Goal: Obtain resource: Download file/media

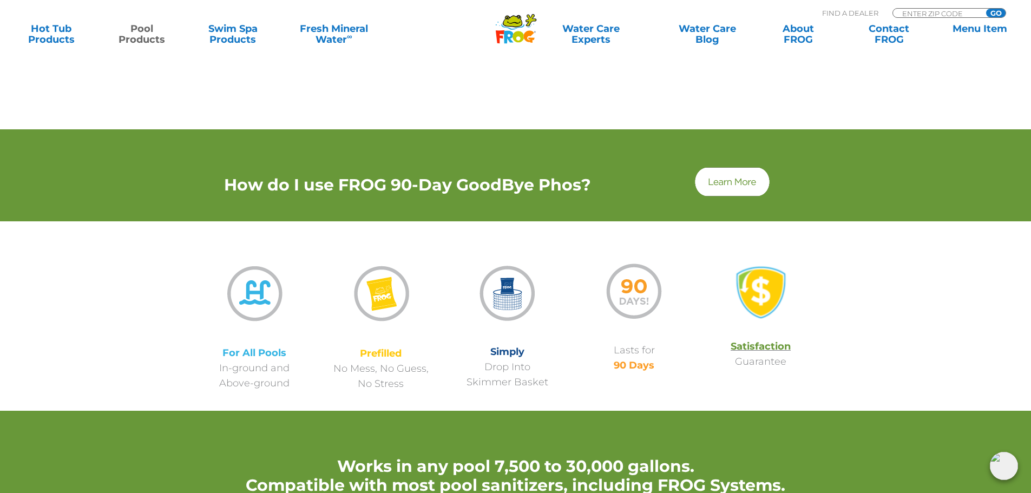
click at [499, 77] on div at bounding box center [516, 93] width 650 height 71
click at [49, 24] on link "Hot Tub Products" at bounding box center [51, 34] width 81 height 22
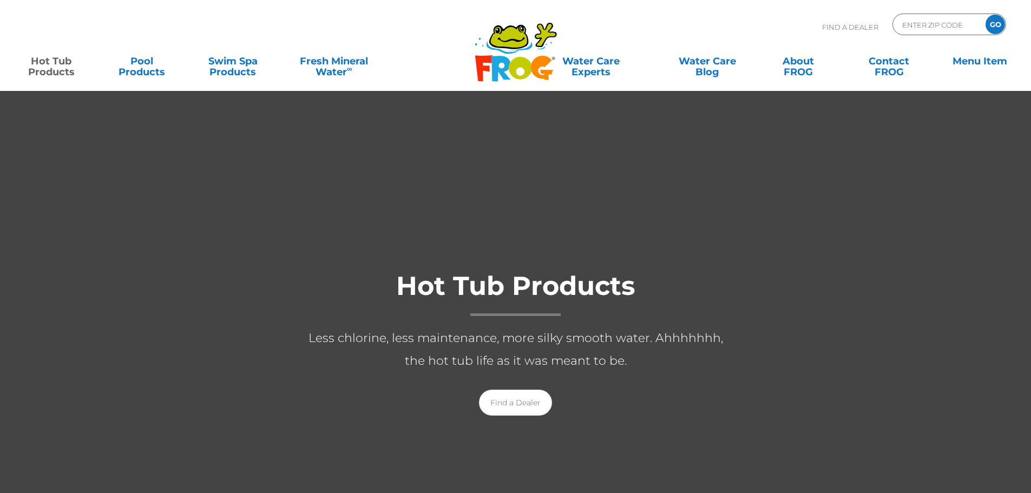
click at [520, 52] on icon ".st130{clip-path:url(#SVGID_2_);fill-rule:evenodd;clip-rule:evenodd;fill:#C3CC0…" at bounding box center [515, 52] width 83 height 61
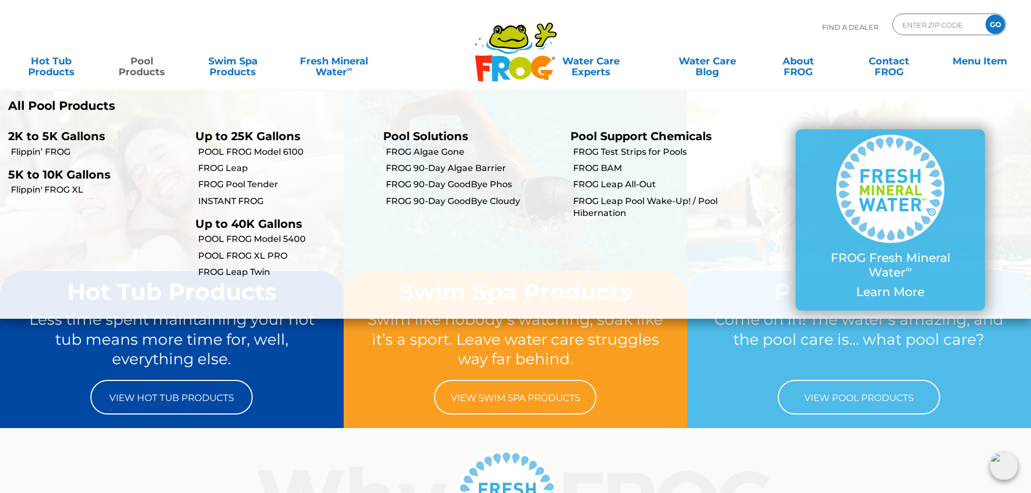
click at [156, 72] on link "Pool Products" at bounding box center [142, 61] width 81 height 22
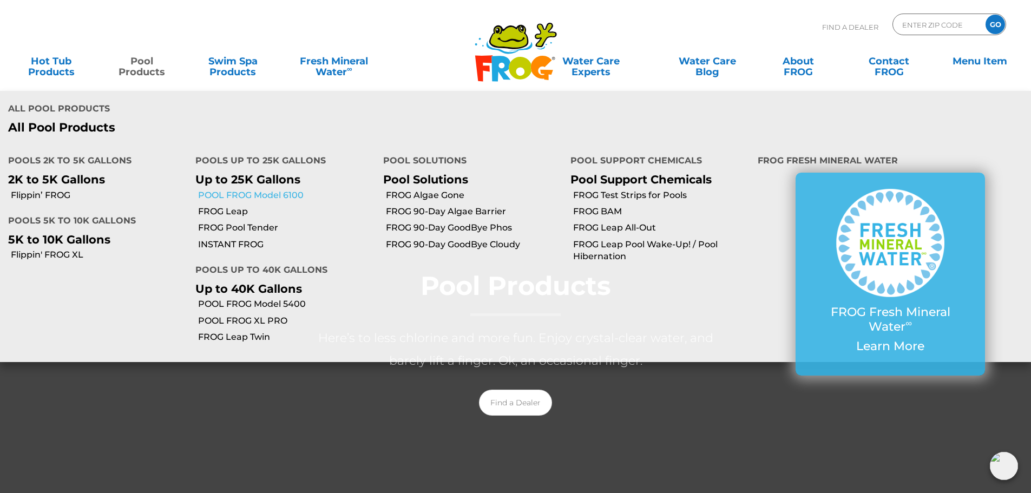
click at [266, 196] on link "POOL FROG Model 6100" at bounding box center [286, 195] width 176 height 12
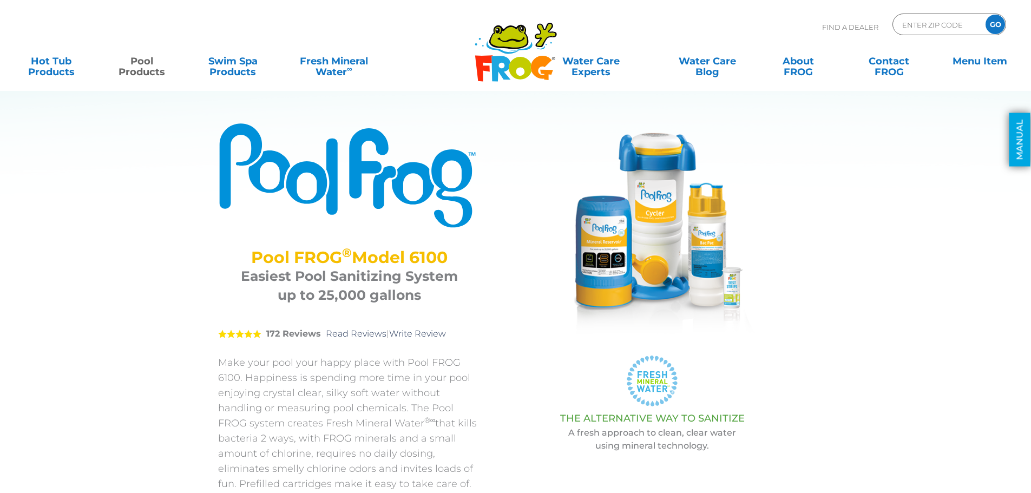
click at [1024, 131] on link "MANUAL" at bounding box center [1020, 140] width 21 height 54
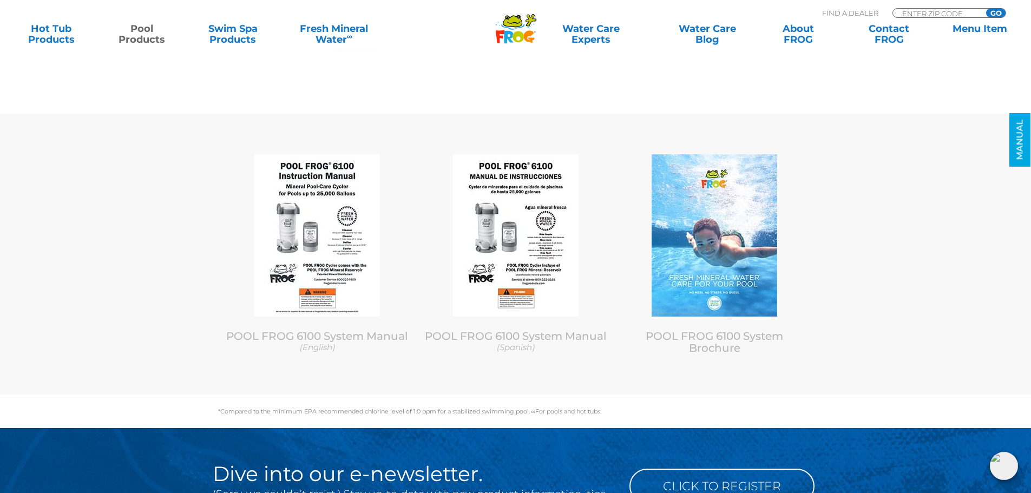
scroll to position [4678, 0]
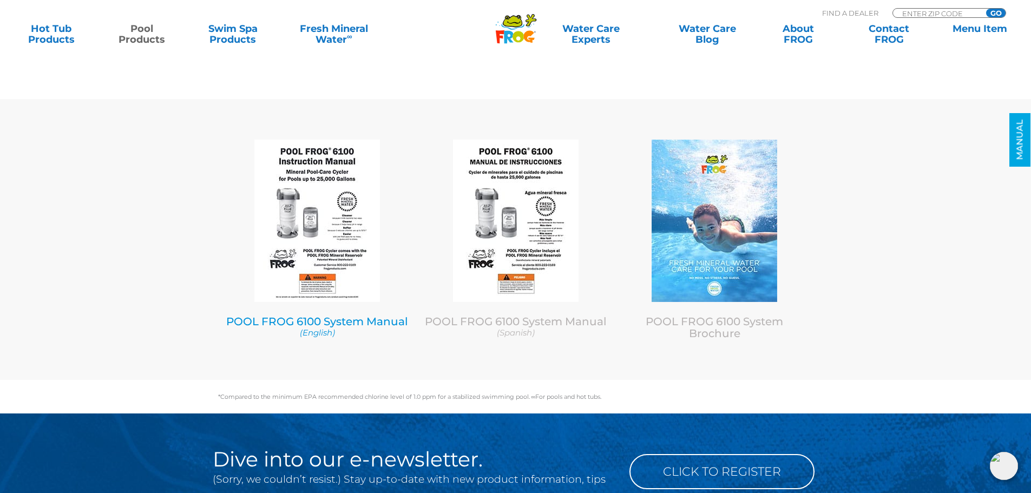
click at [383, 317] on link "POOL FROG 6100 System Manual (English)" at bounding box center [317, 326] width 182 height 23
click at [929, 12] on input "Zip Code Form" at bounding box center [937, 13] width 73 height 9
type input "ENTER ZIP CODE"
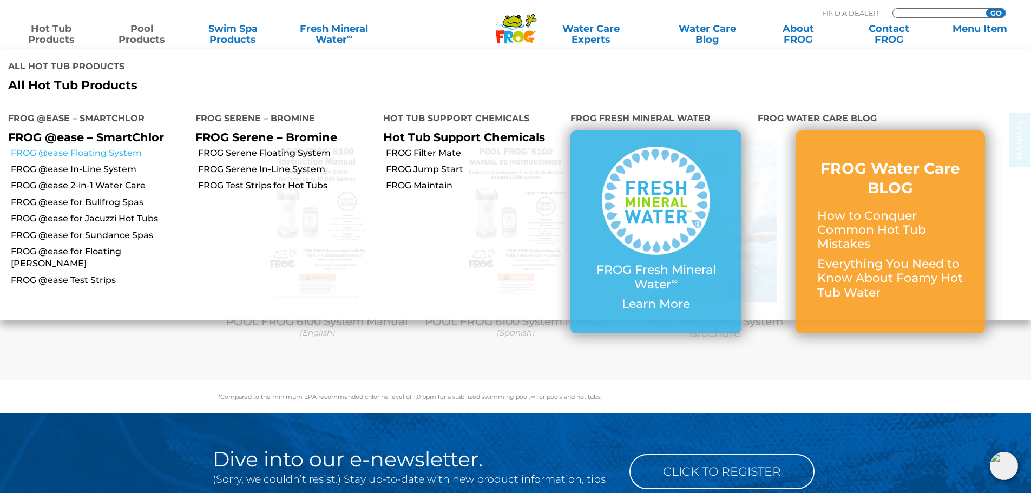
type input "ENTER ZIP CODE"
click at [103, 148] on link "FROG @ease Floating System" at bounding box center [99, 153] width 176 height 12
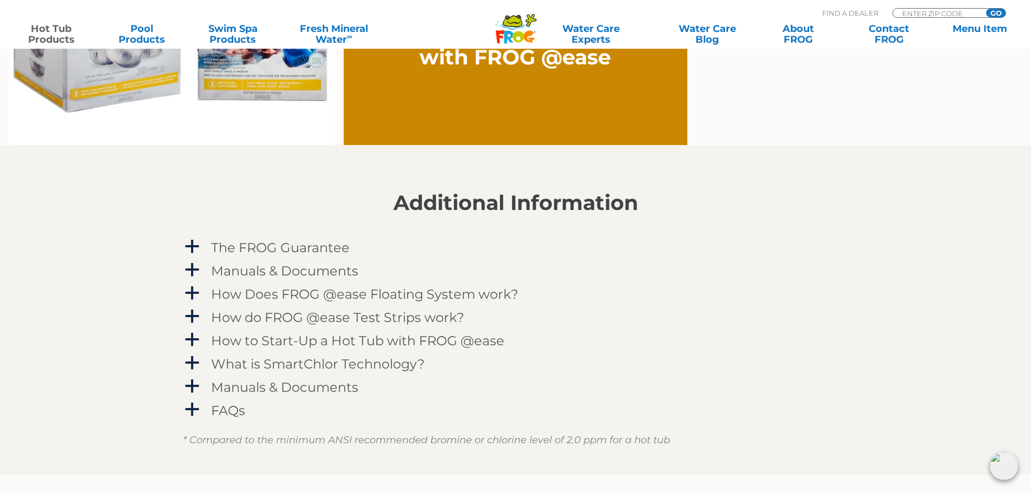
scroll to position [1029, 0]
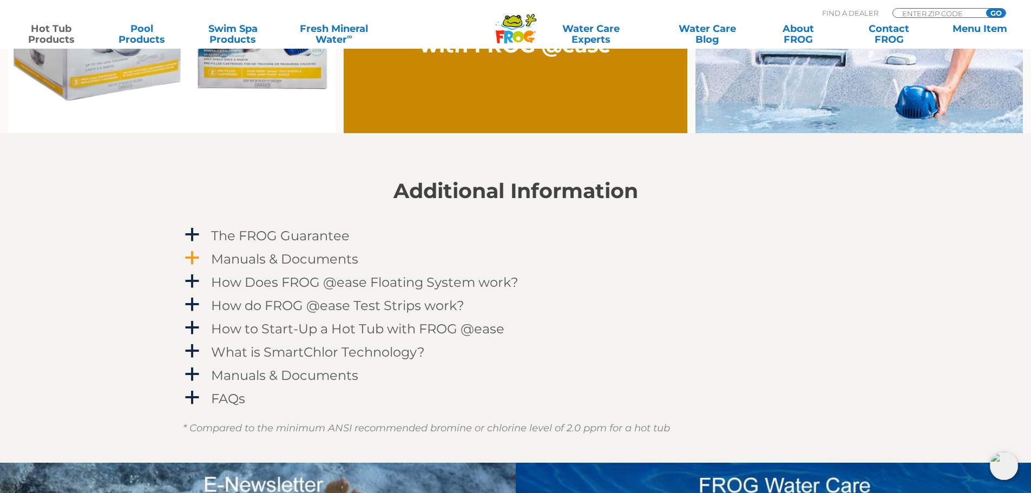
click at [202, 259] on link "a Manuals & Documents" at bounding box center [516, 259] width 666 height 20
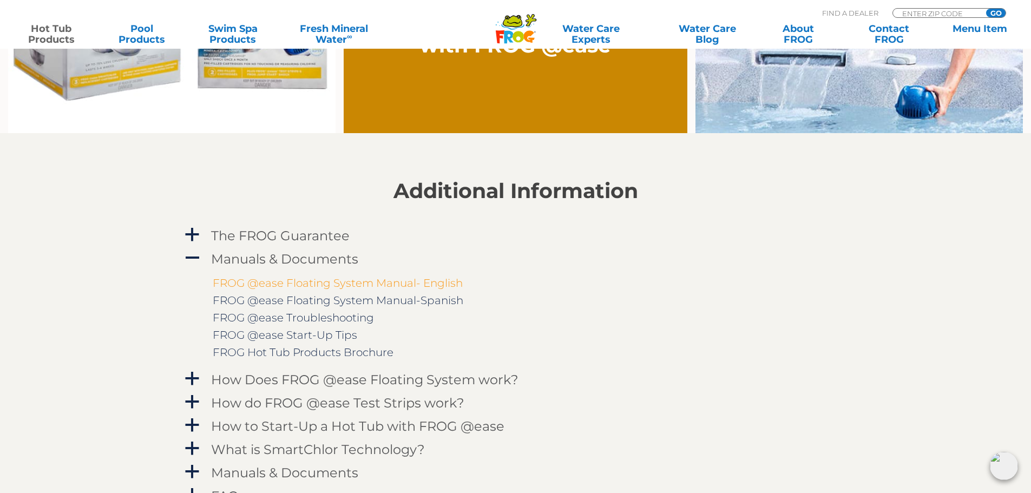
click at [337, 284] on link "FROG @ease Floating System Manual- English" at bounding box center [338, 283] width 250 height 13
